Goal: Check status: Check status

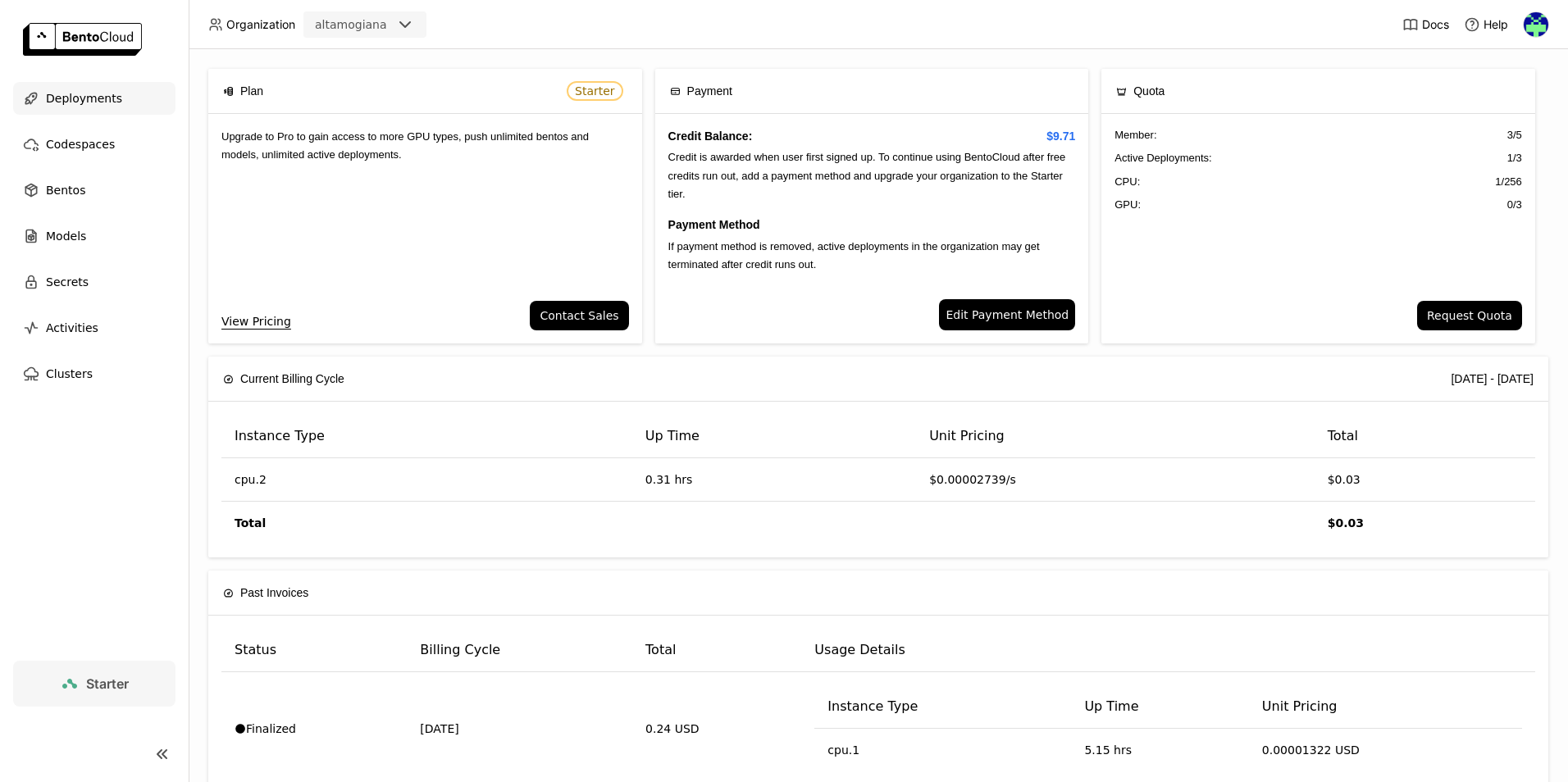
click at [86, 98] on span "Deployments" at bounding box center [84, 98] width 76 height 20
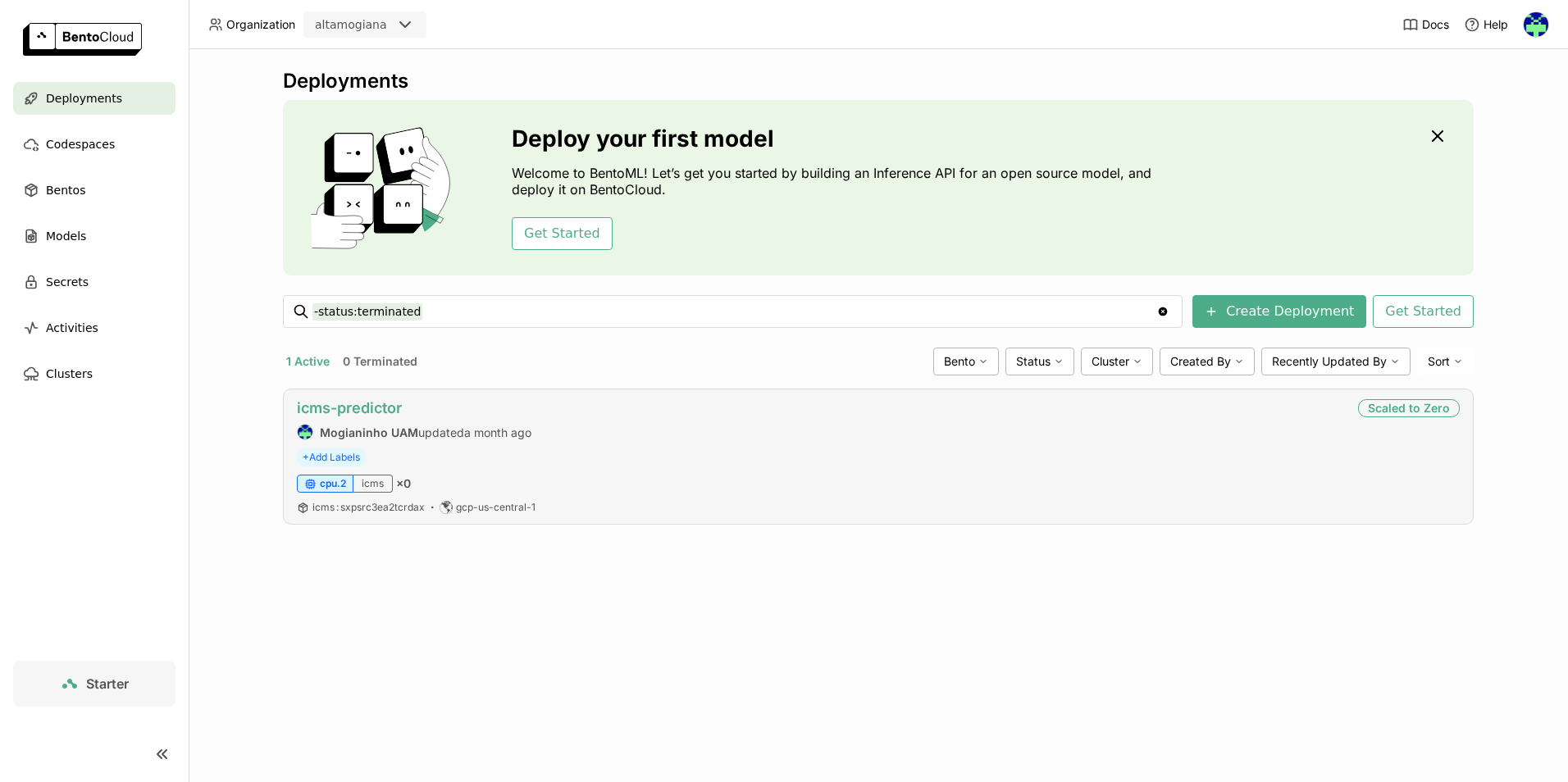
click at [363, 415] on link "icms-predictor" at bounding box center [350, 409] width 105 height 18
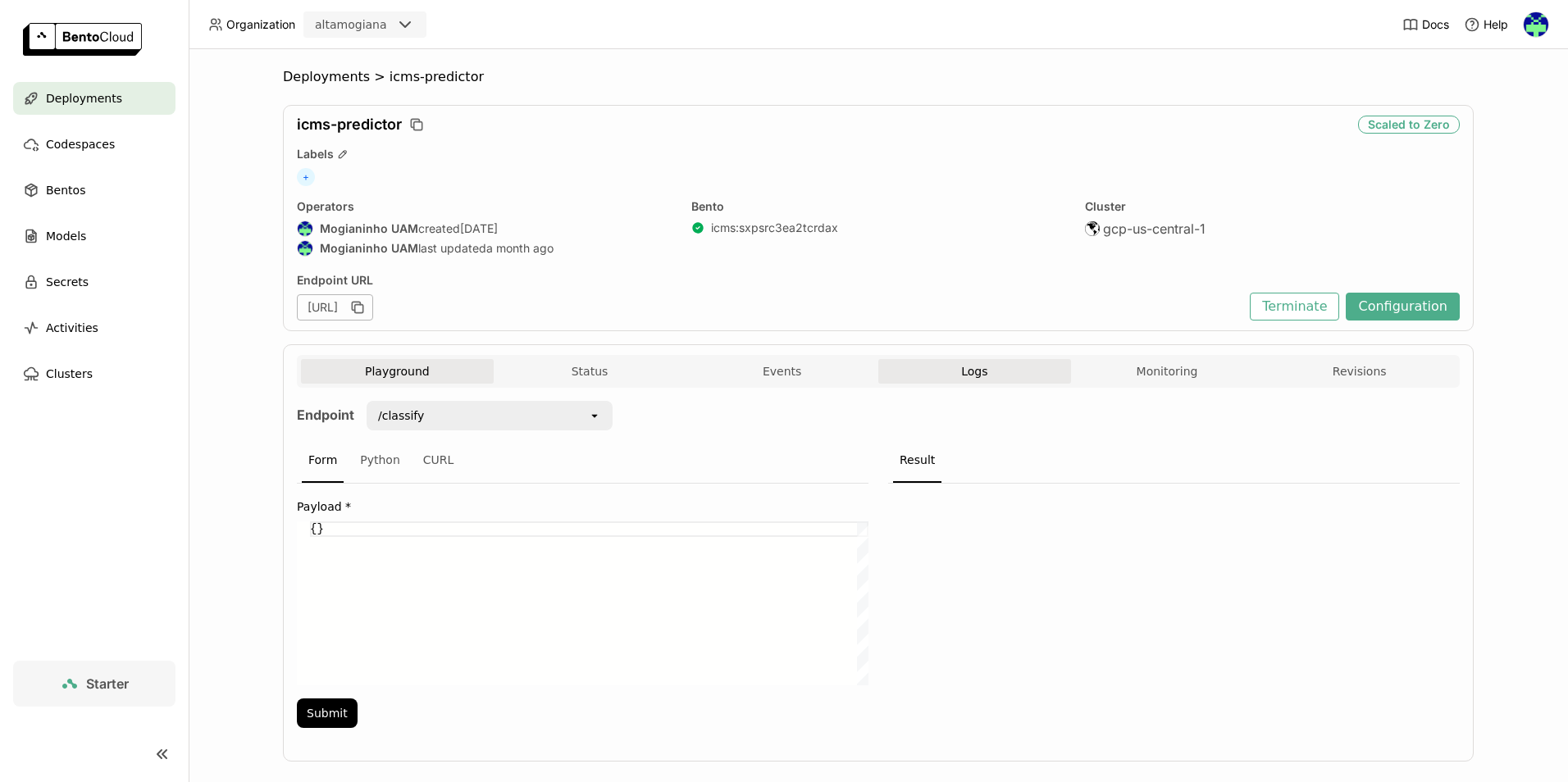
click at [995, 378] on button "Logs" at bounding box center [975, 371] width 193 height 24
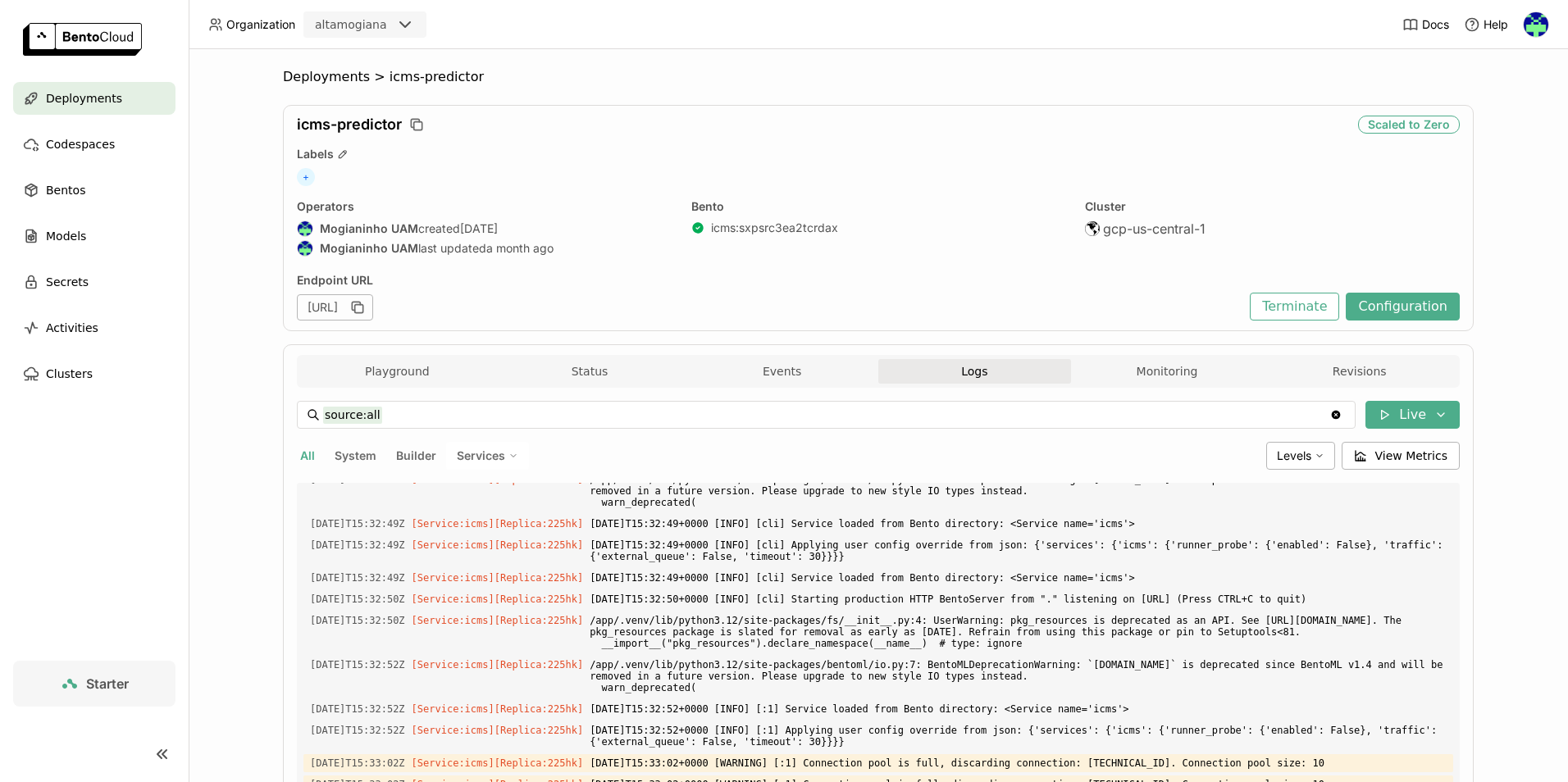
scroll to position [2804, 0]
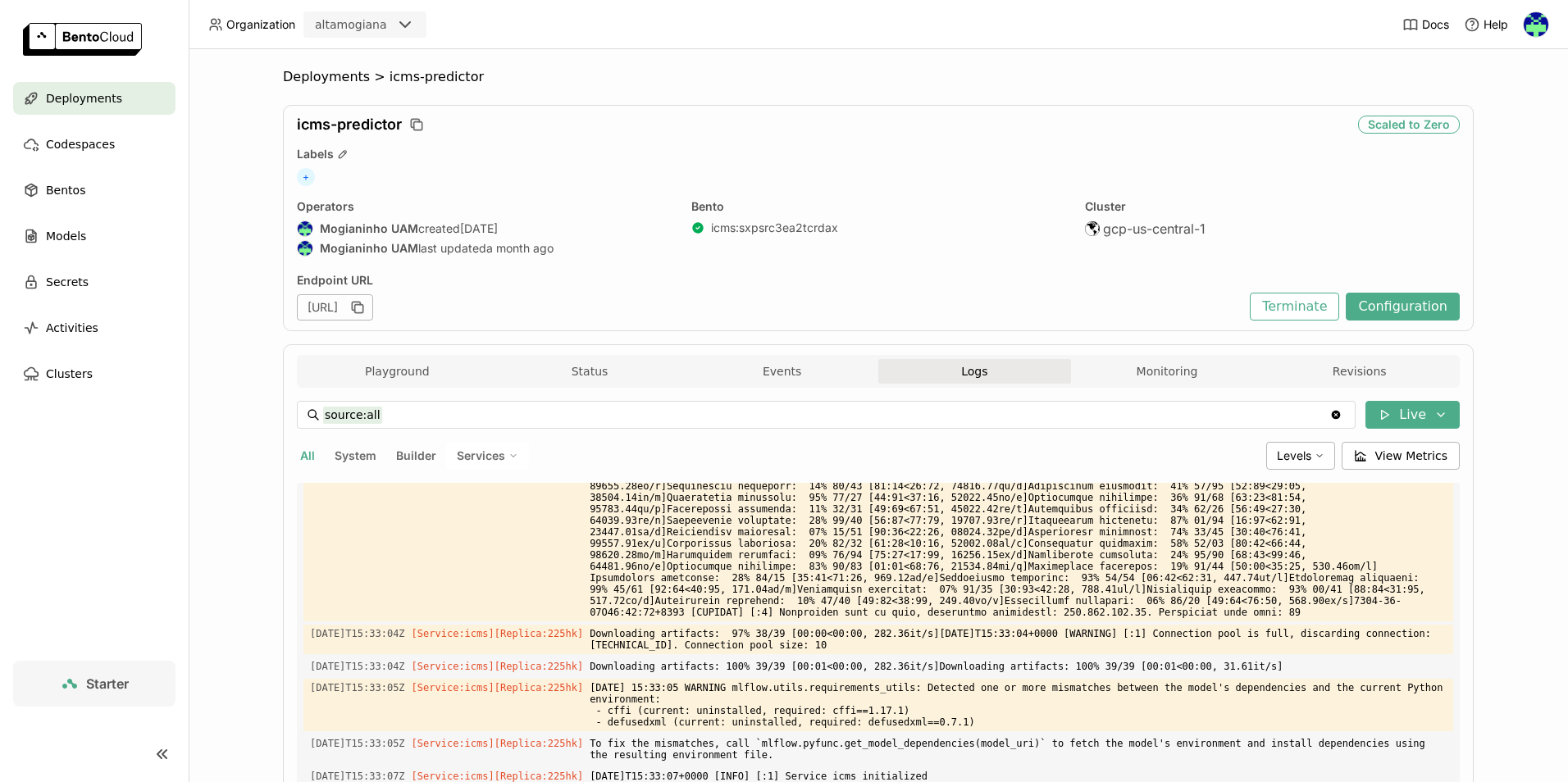
click at [1141, 385] on div "Playground Status Events Logs Monitoring Revisions" at bounding box center [879, 372] width 1155 height 28
click at [1142, 378] on button "Monitoring" at bounding box center [1168, 371] width 193 height 24
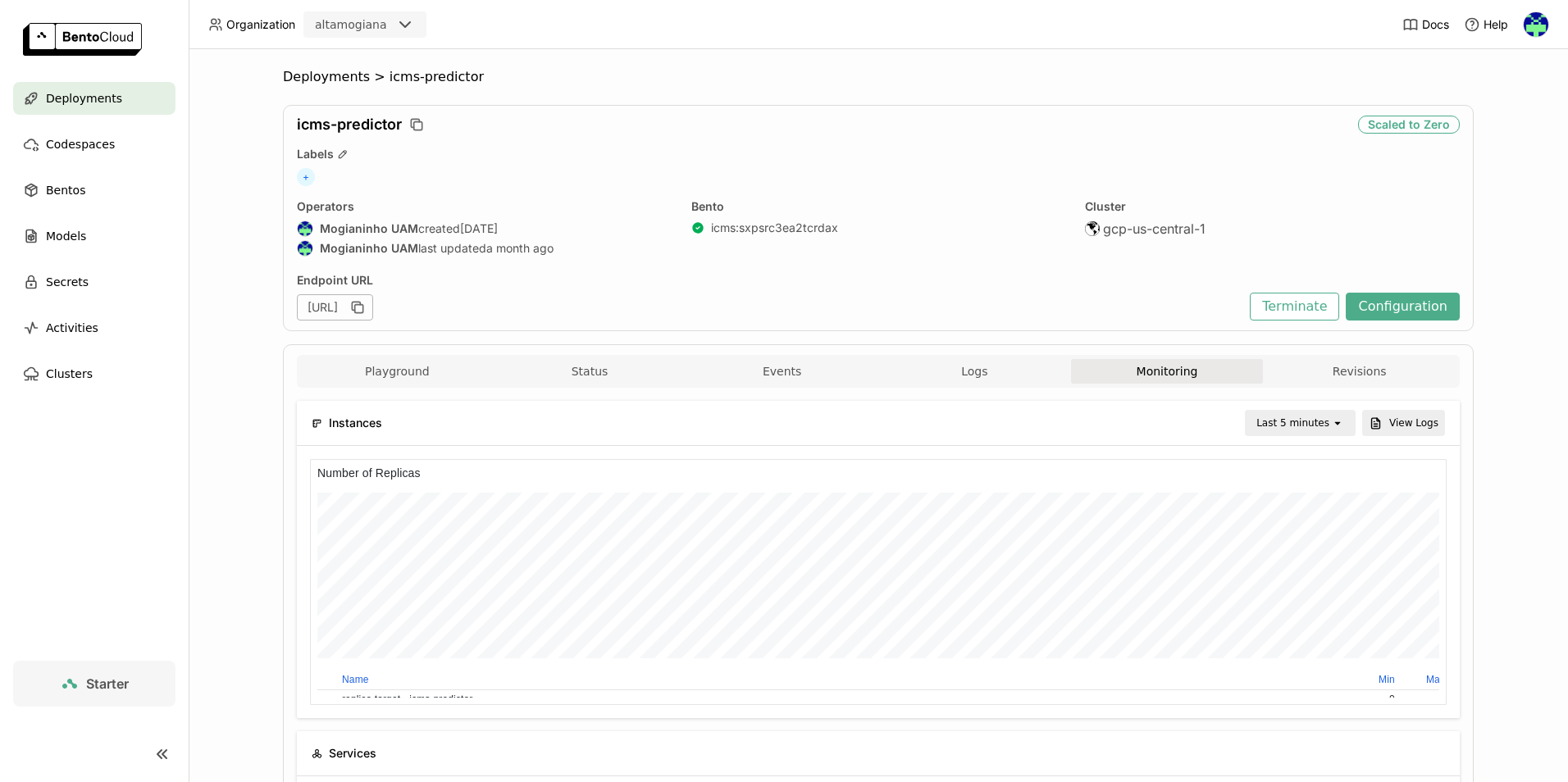
click at [1274, 426] on div "Last 5 minutes" at bounding box center [1293, 423] width 73 height 17
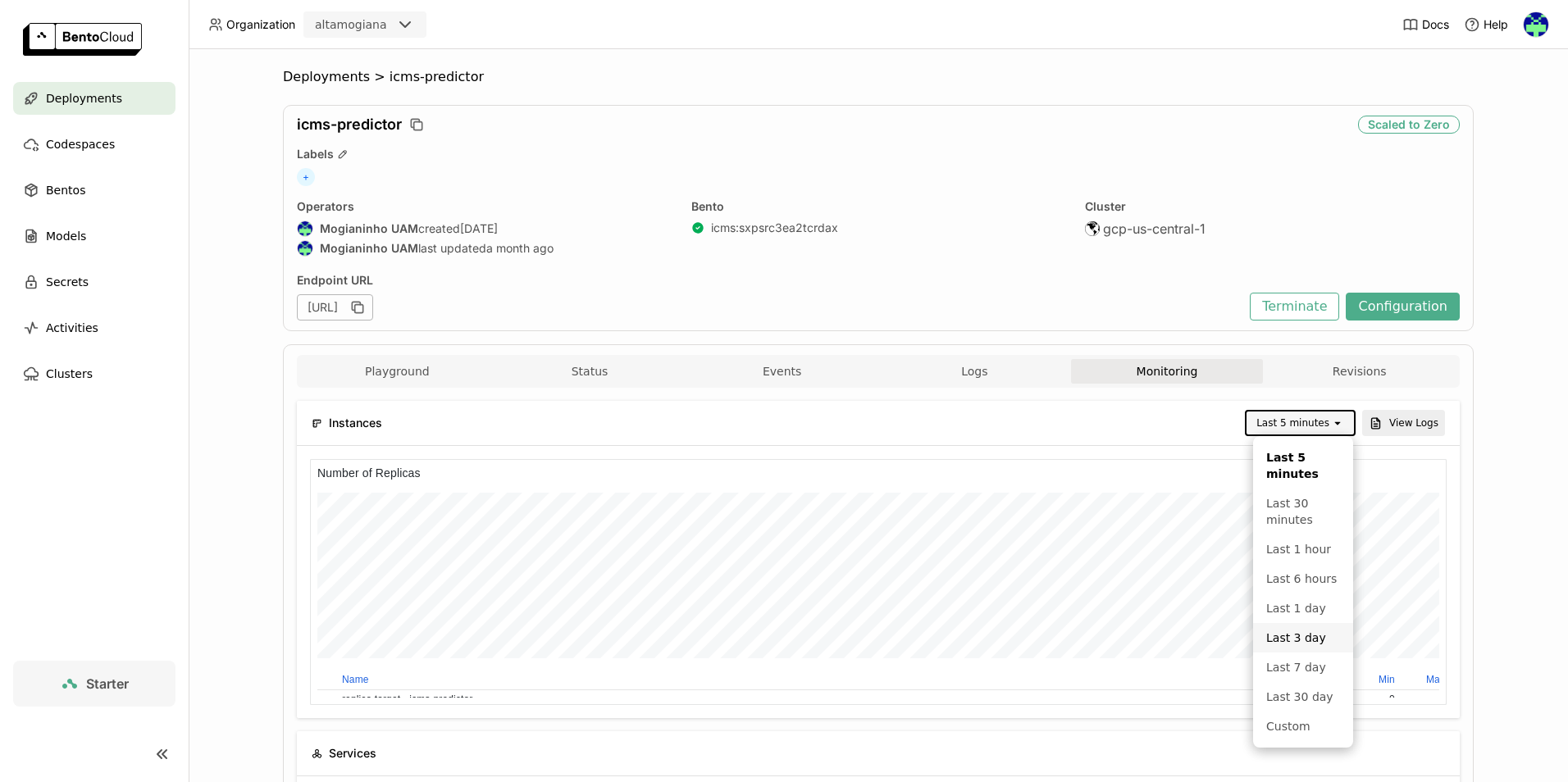
click at [1312, 636] on div "Last 3 day" at bounding box center [1304, 638] width 74 height 17
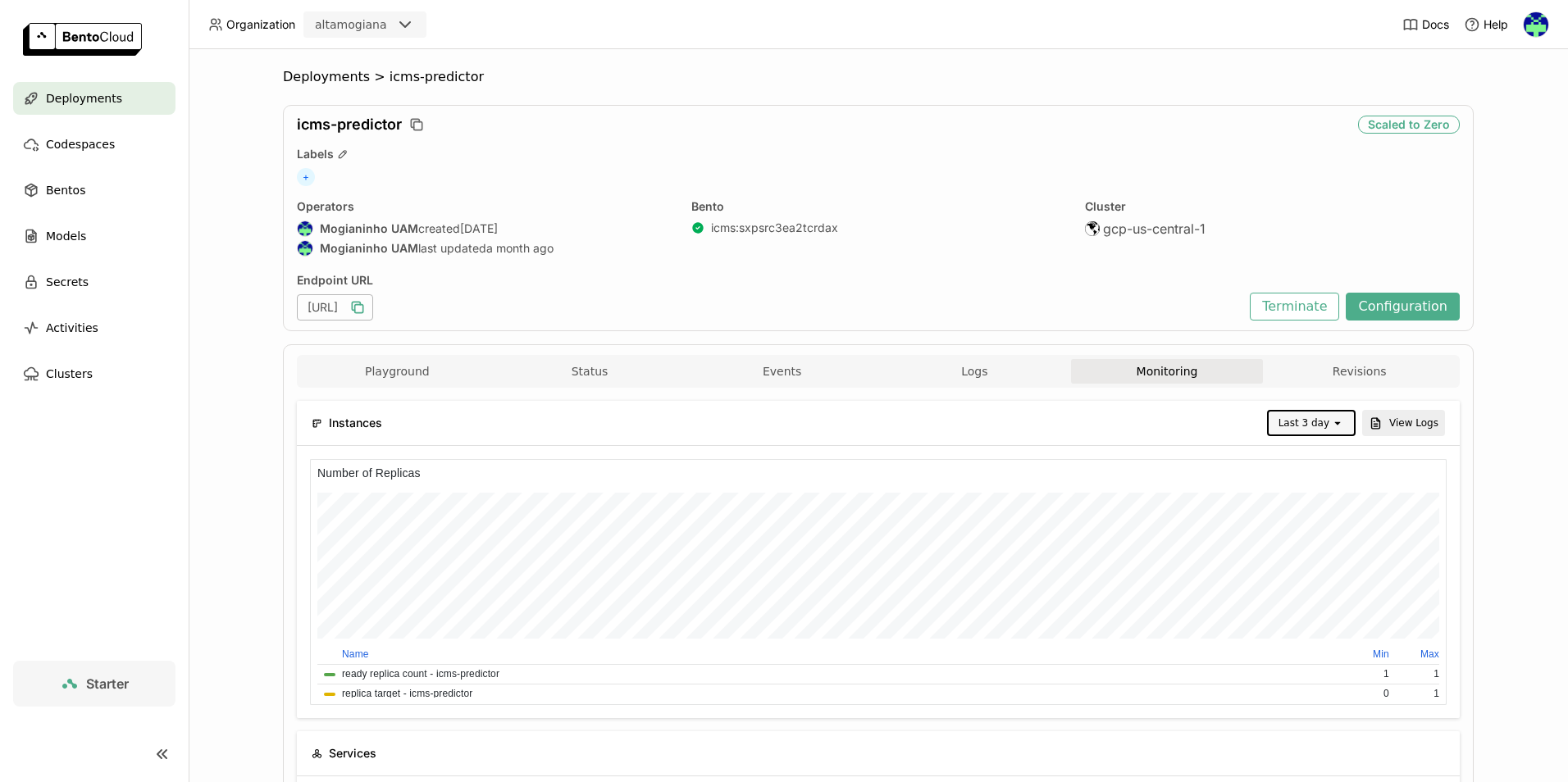
click at [364, 313] on icon "button" at bounding box center [359, 309] width 8 height 8
click at [116, 101] on div "Deployments" at bounding box center [94, 98] width 163 height 33
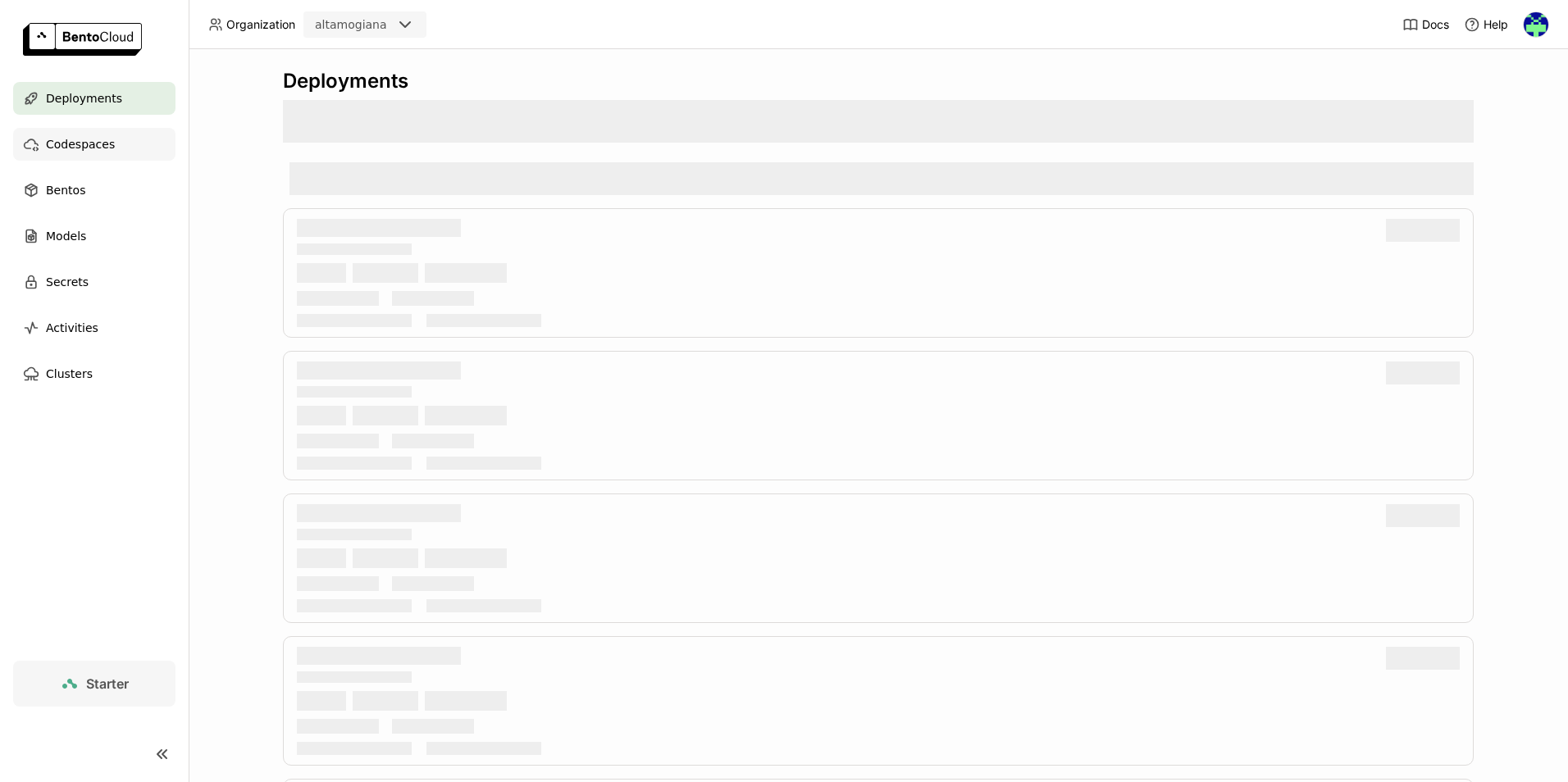
click at [102, 152] on span "Codespaces" at bounding box center [80, 144] width 69 height 20
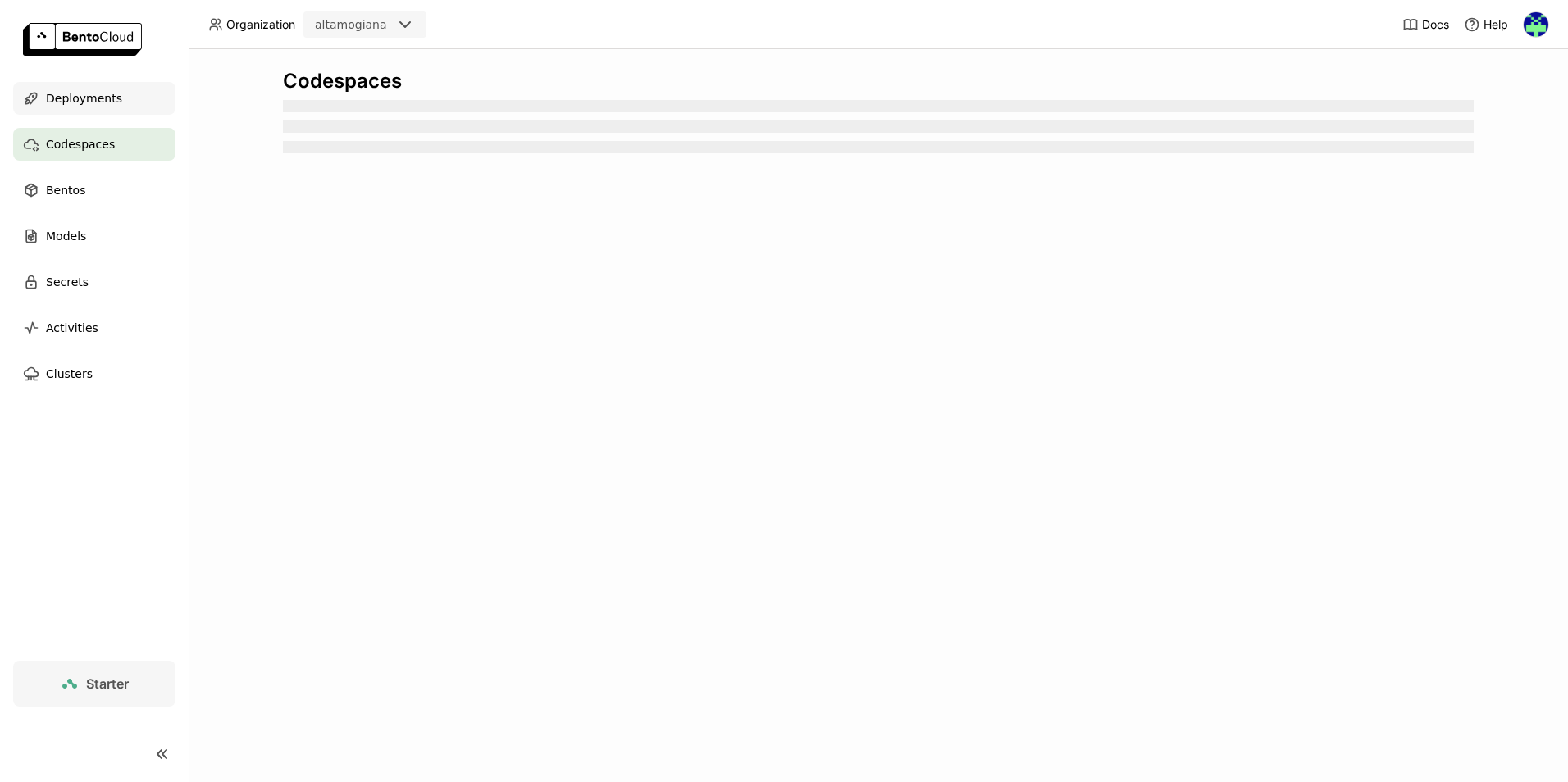
click at [92, 102] on span "Deployments" at bounding box center [84, 98] width 76 height 20
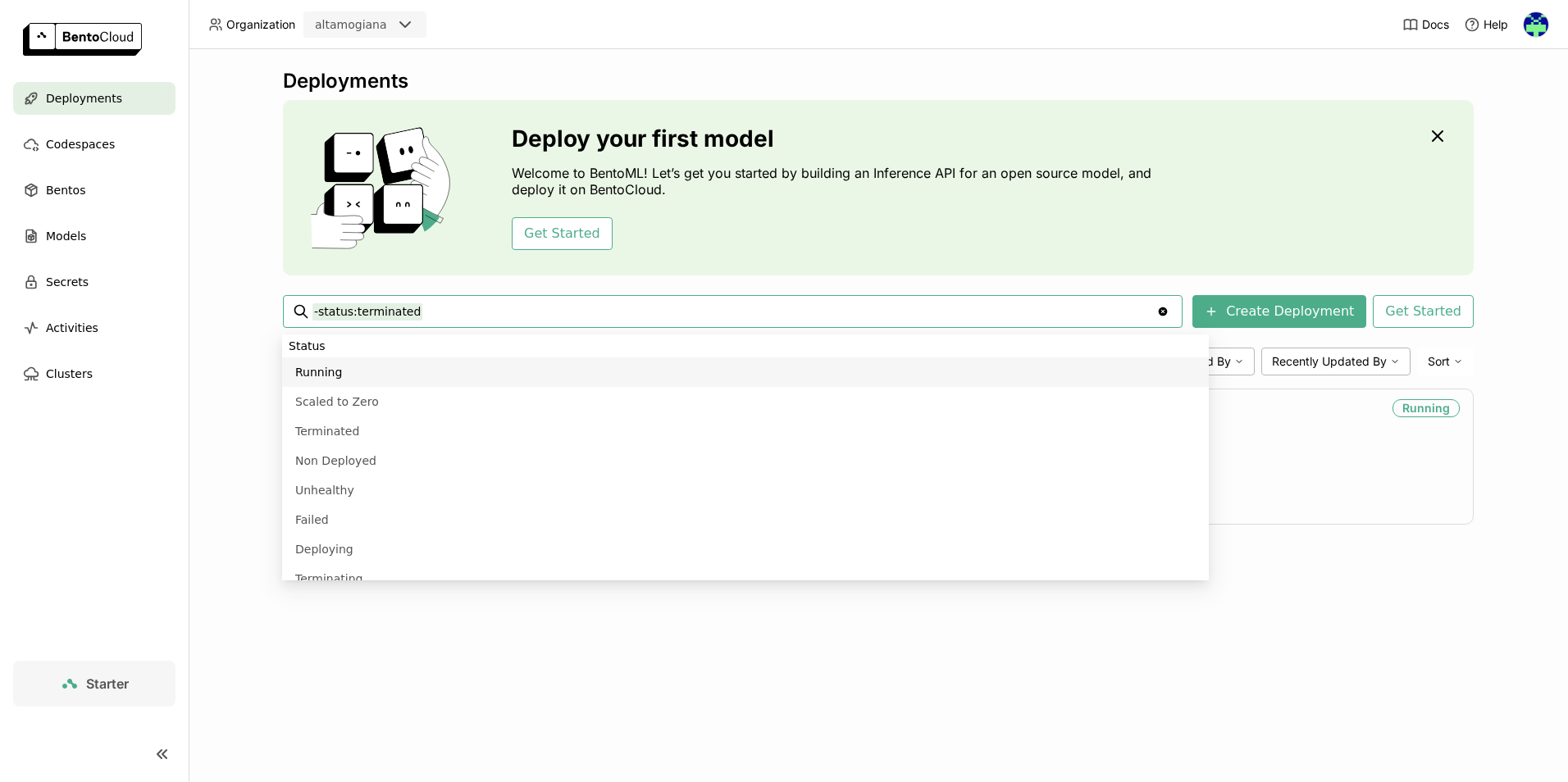
click at [219, 308] on div "Deployments Deploy your first model Welcome to BentoML! Let’s get you started b…" at bounding box center [878, 415] width 1380 height 733
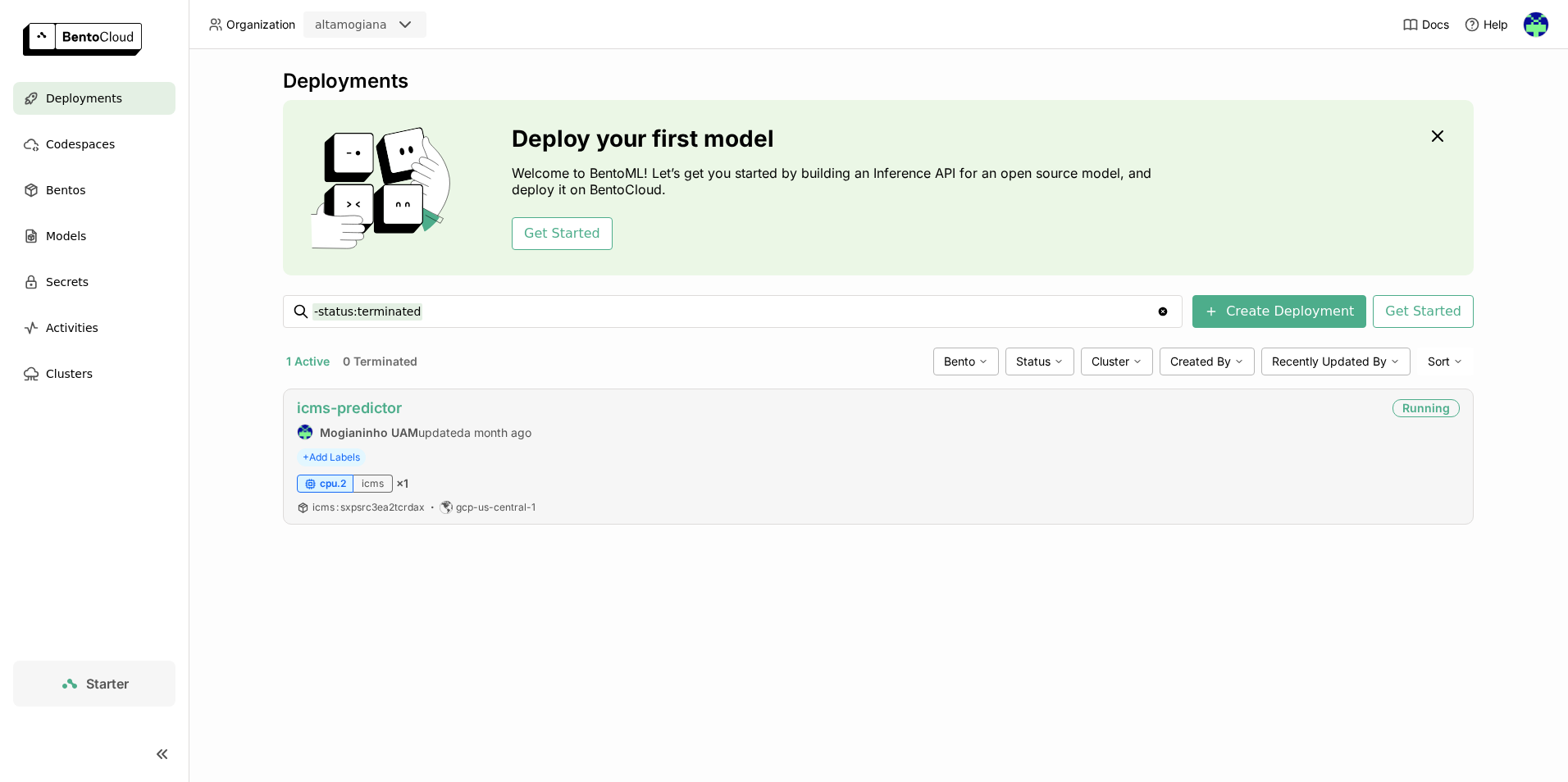
click at [343, 406] on link "icms-predictor" at bounding box center [350, 409] width 105 height 18
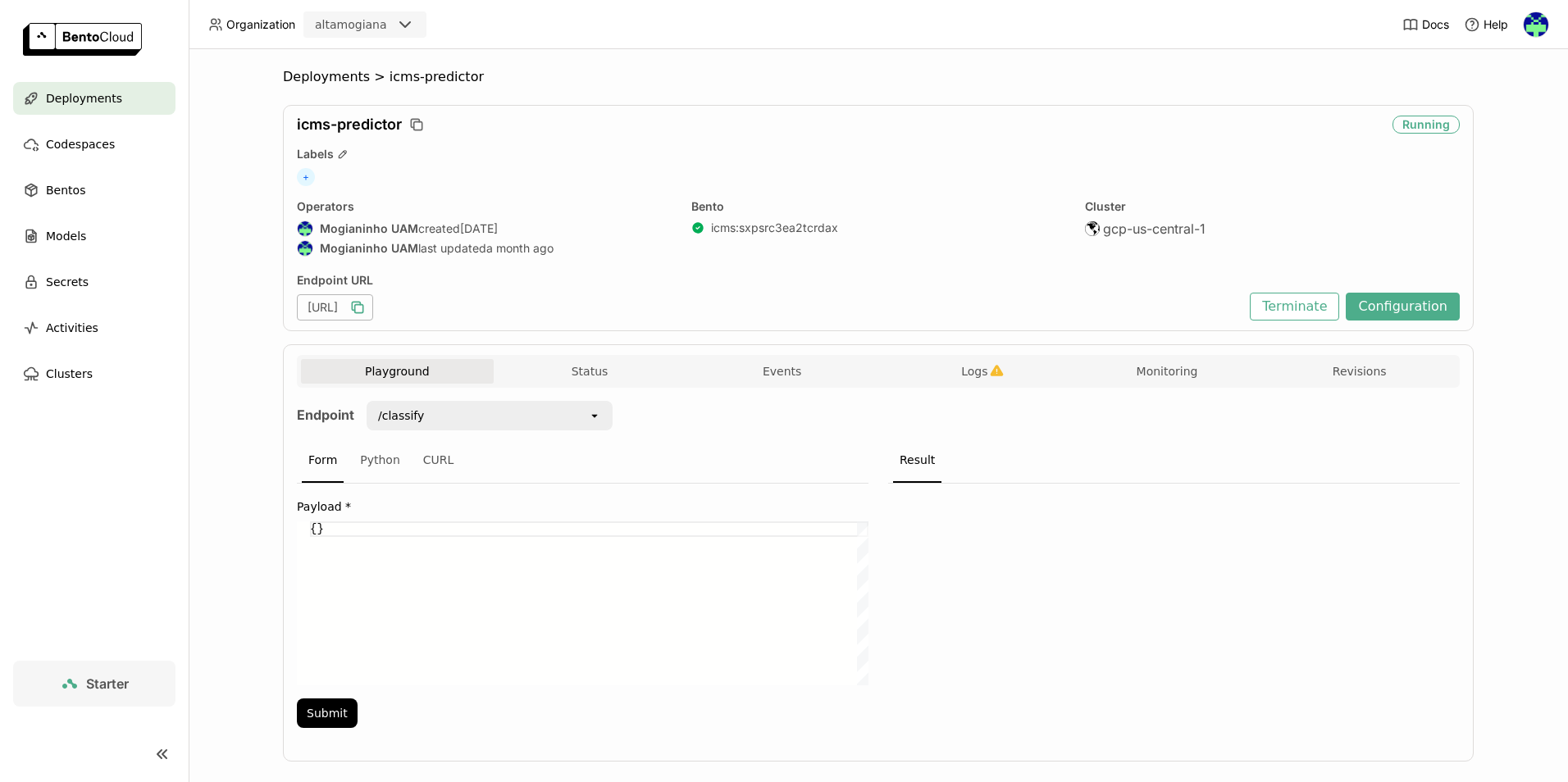
click at [366, 307] on icon "button" at bounding box center [357, 307] width 17 height 17
click at [366, 305] on icon "button" at bounding box center [357, 307] width 17 height 17
